Goal: Transaction & Acquisition: Purchase product/service

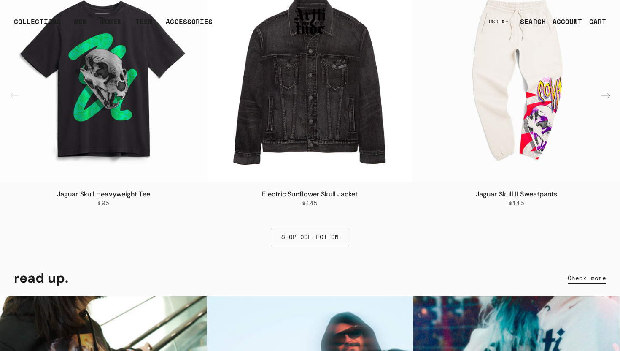
scroll to position [512, 0]
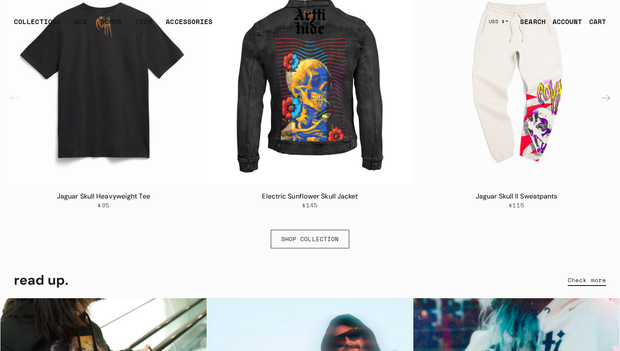
click at [119, 141] on img "1 / 6" at bounding box center [103, 81] width 206 height 206
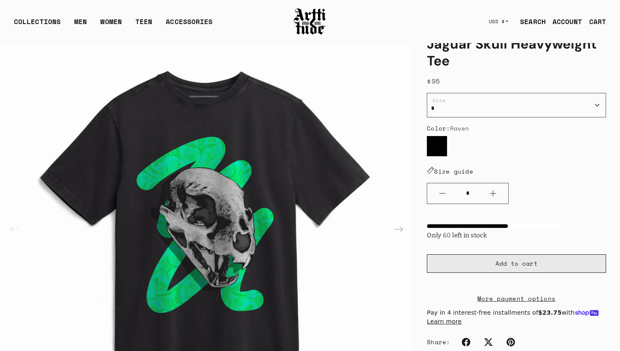
scroll to position [52, 0]
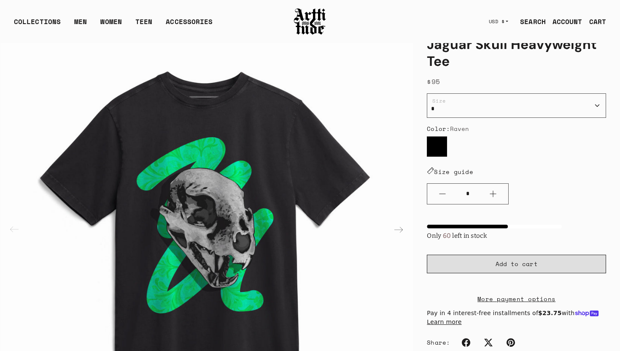
click at [516, 264] on span "Add to cart" at bounding box center [517, 264] width 42 height 8
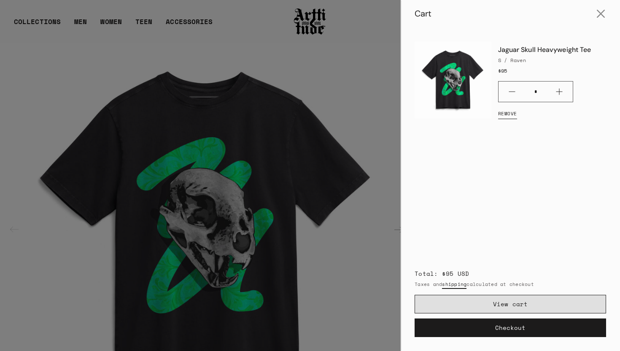
click at [506, 309] on link "View cart" at bounding box center [511, 304] width 192 height 19
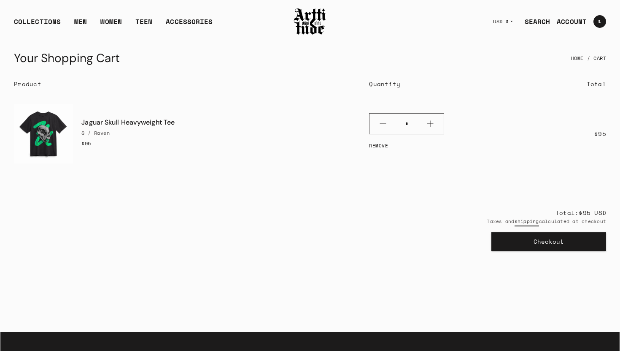
click at [535, 246] on button "Checkout" at bounding box center [549, 241] width 115 height 19
click at [534, 241] on button "Checkout" at bounding box center [549, 241] width 115 height 19
click at [539, 240] on button "Checkout" at bounding box center [549, 241] width 115 height 19
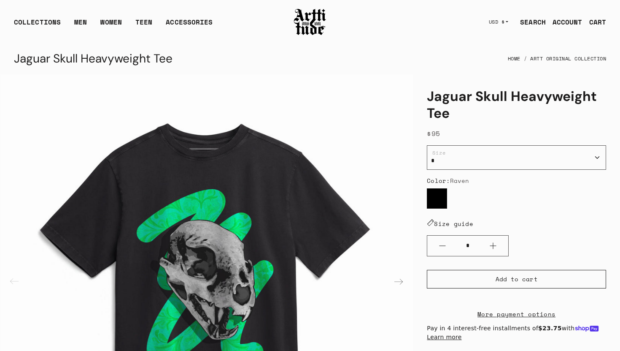
scroll to position [49, 0]
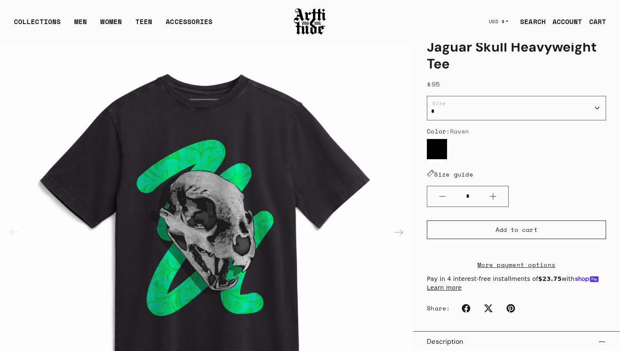
click at [431, 251] on shop-pay-wallet-button at bounding box center [429, 248] width 4 height 9
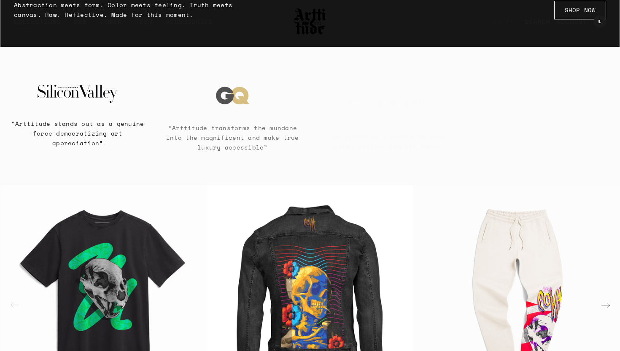
scroll to position [333, 0]
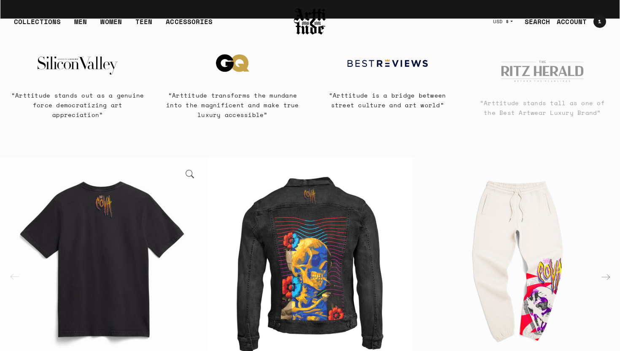
click at [135, 232] on img "1 / 6" at bounding box center [103, 260] width 206 height 206
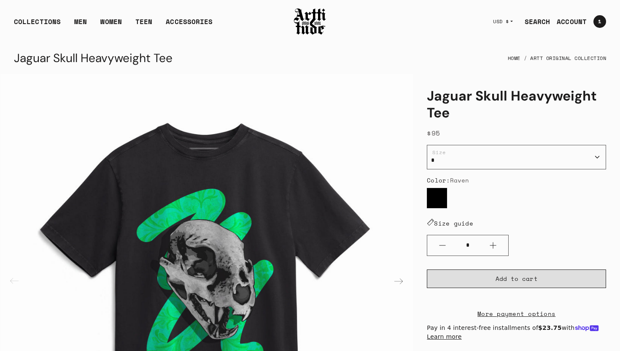
click at [503, 276] on span "Add to cart" at bounding box center [517, 278] width 42 height 8
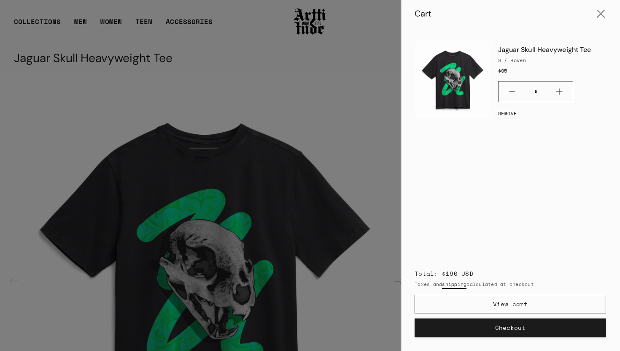
click at [522, 330] on button "Checkout" at bounding box center [511, 327] width 192 height 19
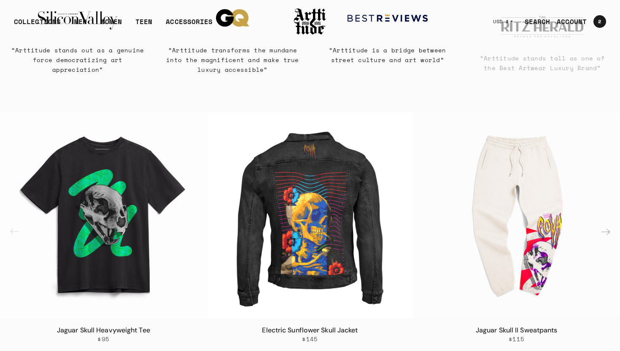
scroll to position [382, 0]
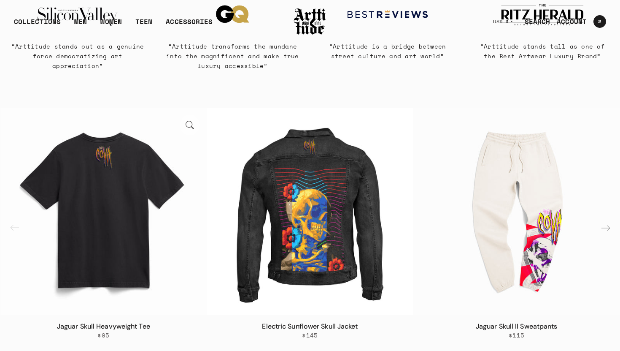
click at [128, 163] on img "1 / 6" at bounding box center [103, 211] width 206 height 206
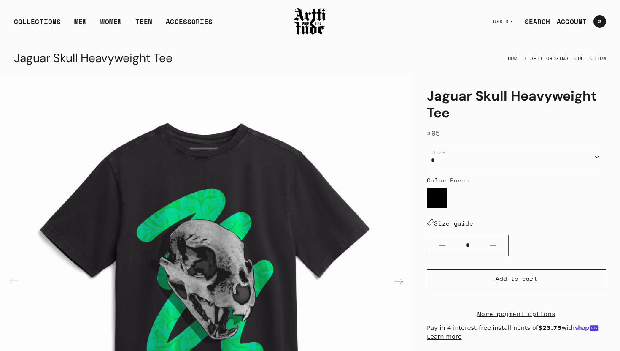
click at [431, 300] on shop-pay-wallet-button at bounding box center [429, 297] width 4 height 9
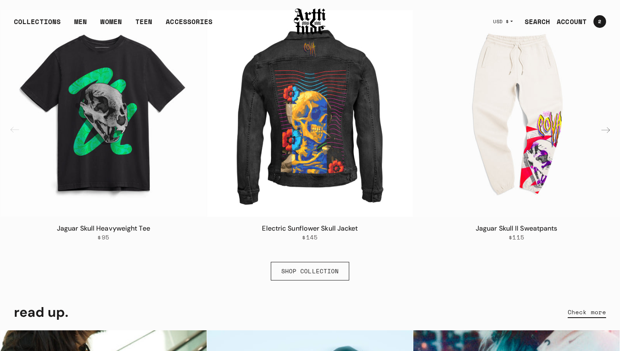
scroll to position [484, 0]
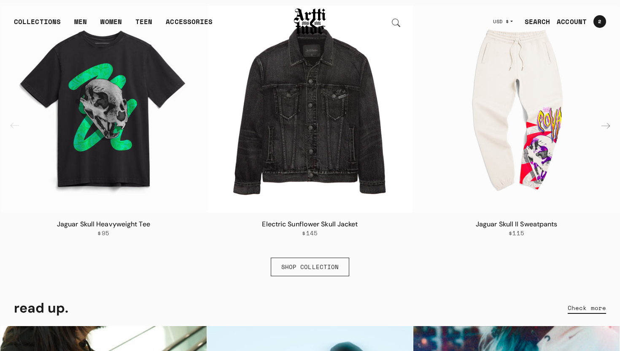
click at [296, 160] on img "2 / 6" at bounding box center [310, 109] width 206 height 206
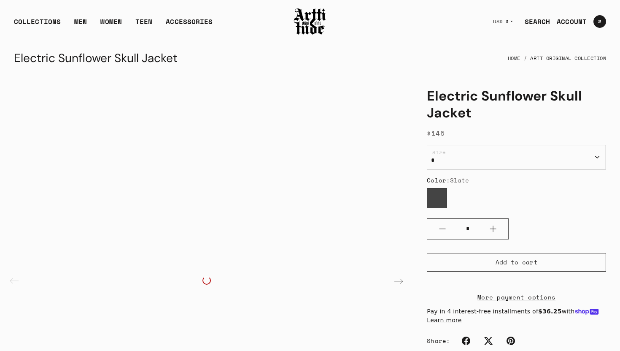
click at [431, 284] on shop-pay-wallet-button at bounding box center [429, 281] width 4 height 9
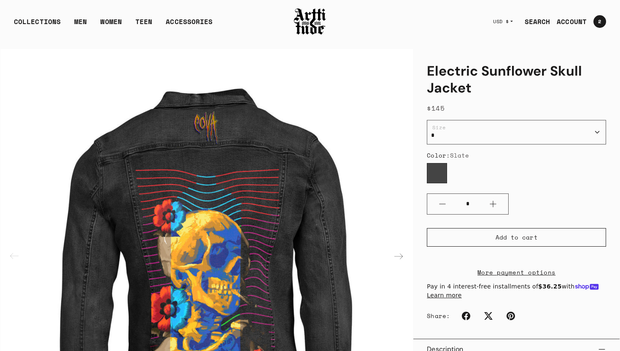
scroll to position [26, 0]
click at [506, 276] on link "More payment options" at bounding box center [516, 272] width 179 height 10
